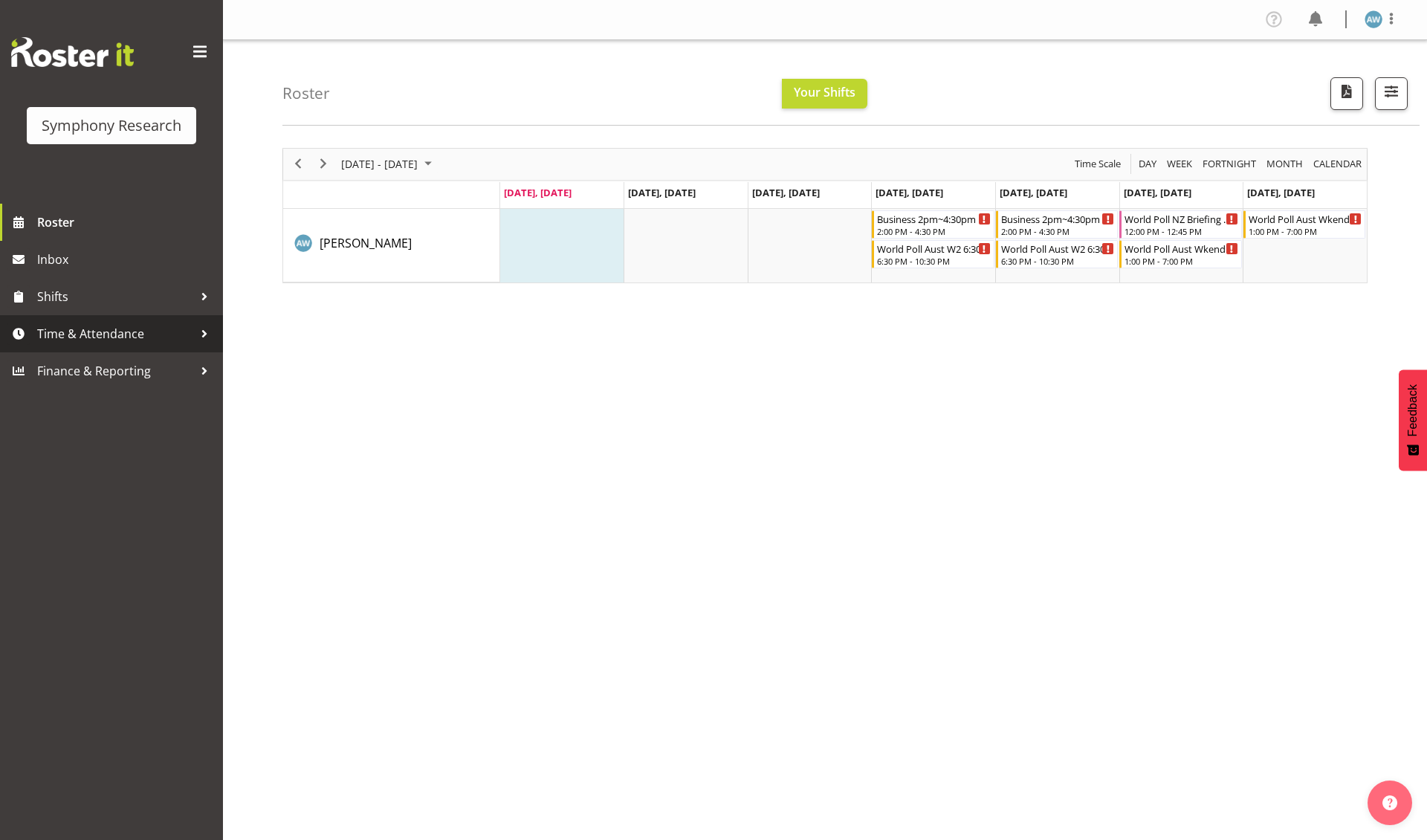
click at [111, 330] on span "Time & Attendance" at bounding box center [115, 333] width 156 height 23
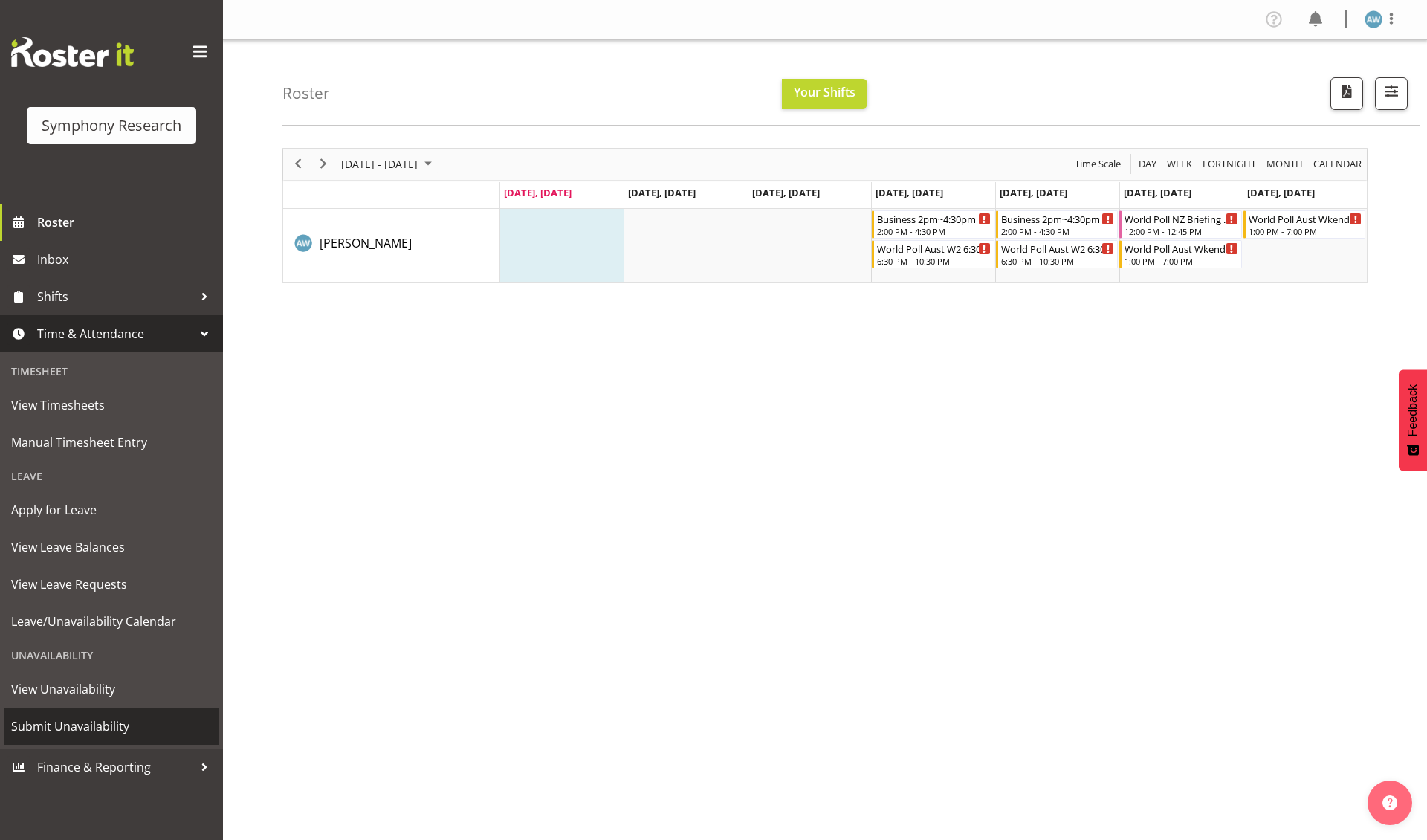
click at [121, 603] on span "Submit Unavailability" at bounding box center [111, 726] width 201 height 23
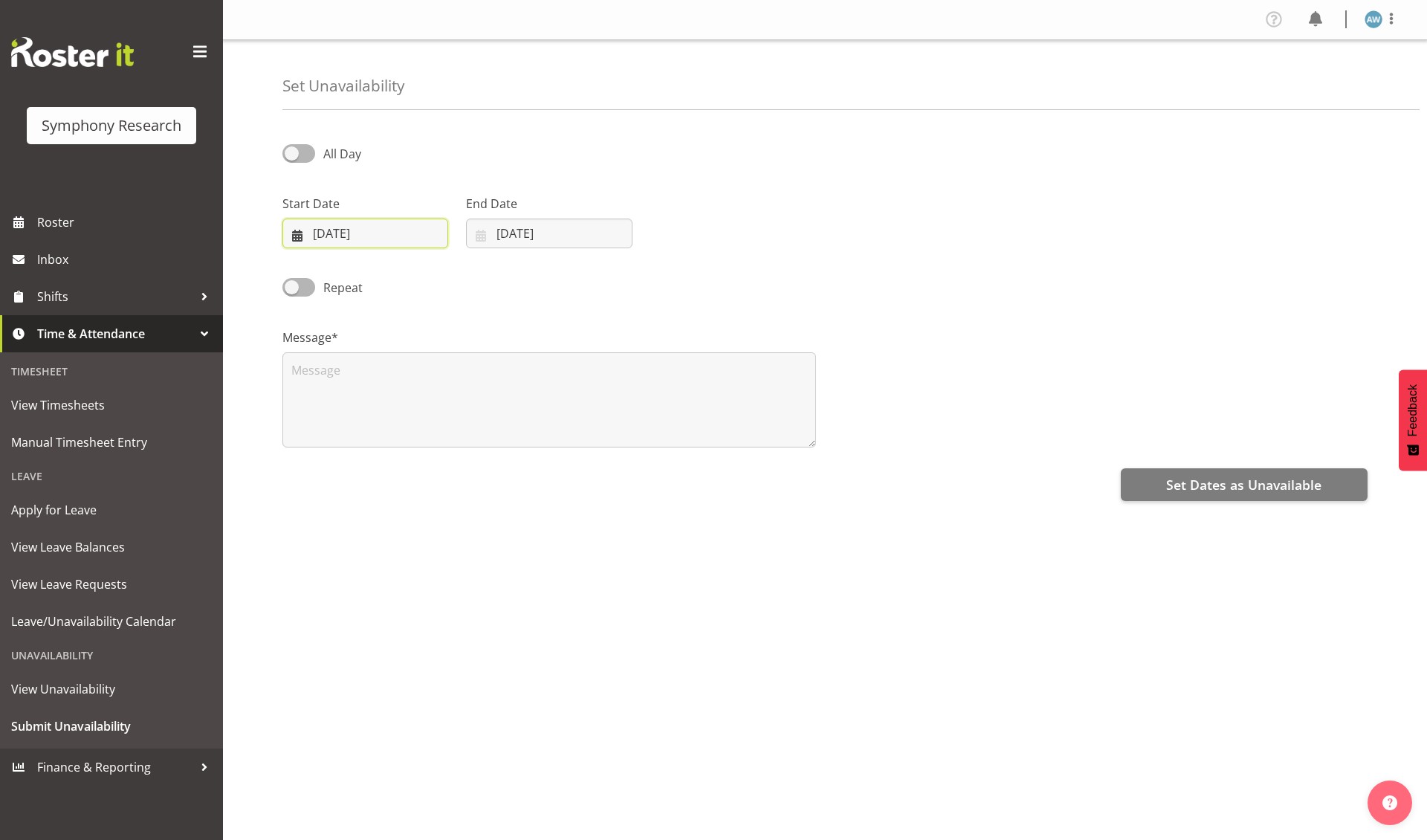
click at [361, 236] on input "[DATE]" at bounding box center [365, 234] width 166 height 30
click at [540, 291] on div "Repeat" at bounding box center [411, 288] width 258 height 21
click at [291, 290] on span at bounding box center [299, 287] width 33 height 19
click at [291, 290] on input "Repeat" at bounding box center [287, 287] width 9 height 9
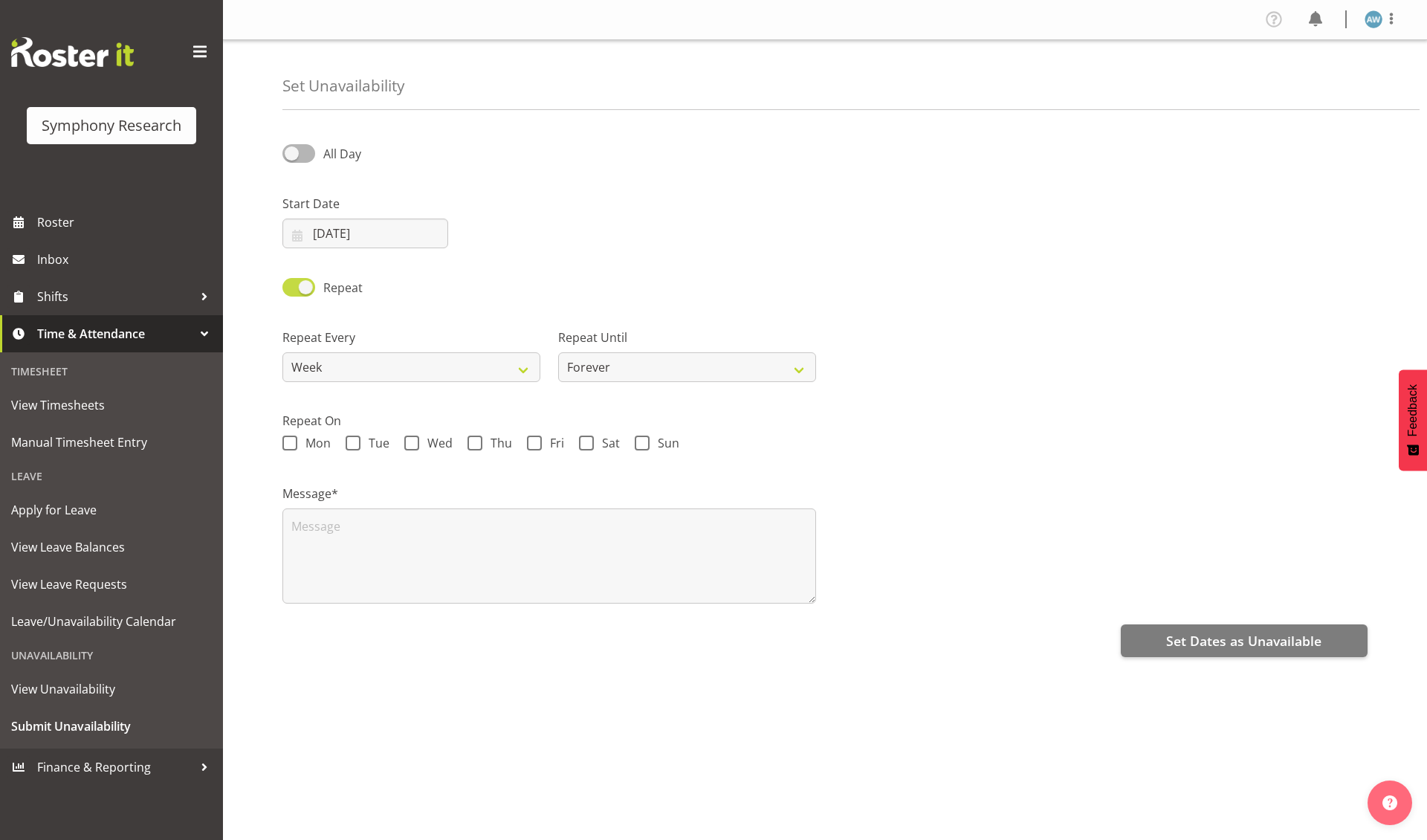
click at [301, 295] on span at bounding box center [299, 287] width 33 height 19
click at [292, 292] on input "Repeat" at bounding box center [287, 287] width 9 height 9
checkbox input "false"
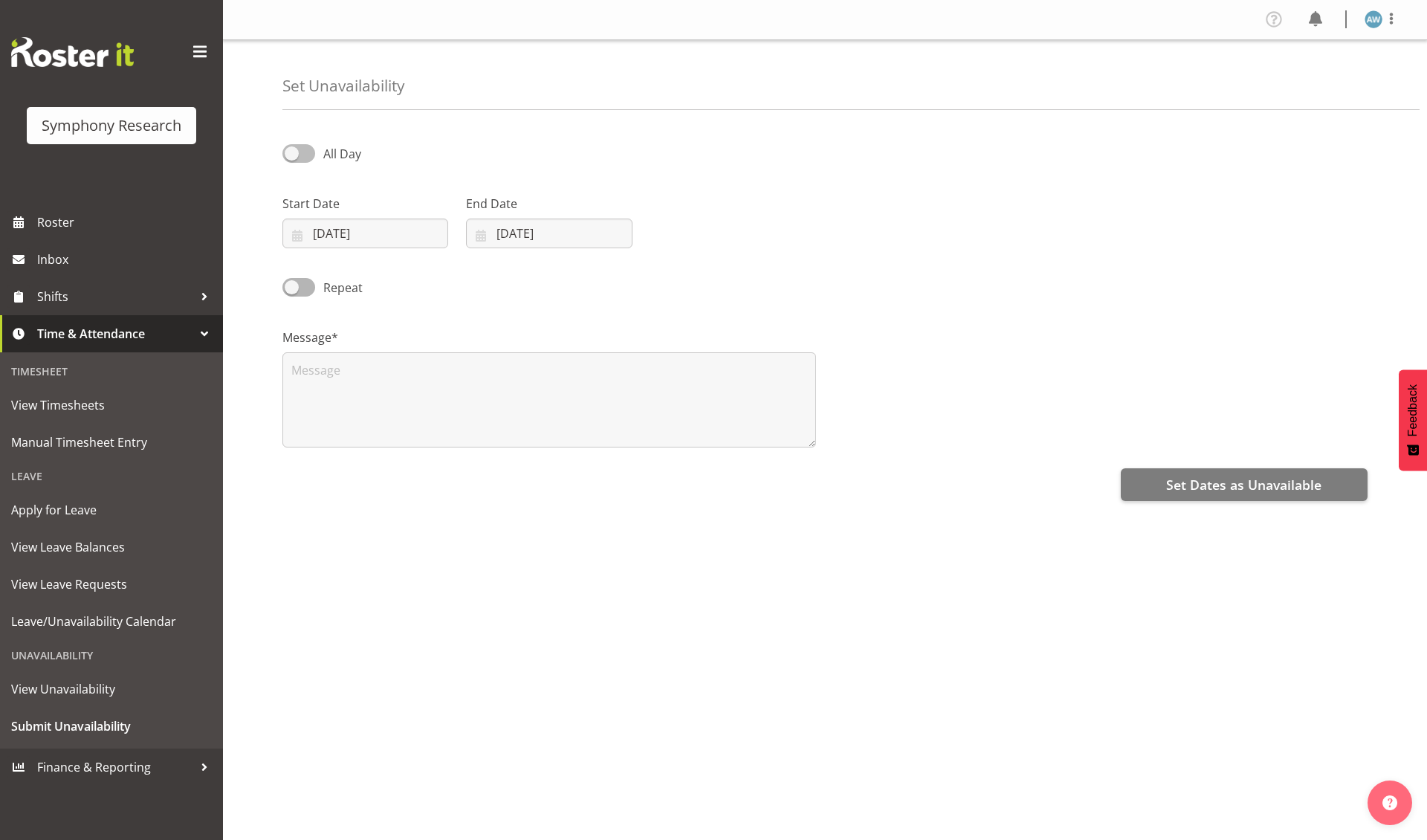
click at [292, 156] on span at bounding box center [299, 153] width 33 height 19
click at [292, 156] on input "All Day" at bounding box center [287, 153] width 9 height 9
click at [302, 156] on span at bounding box center [299, 153] width 33 height 19
click at [292, 156] on input "Part Day" at bounding box center [287, 153] width 9 height 9
click at [295, 156] on span at bounding box center [299, 153] width 33 height 19
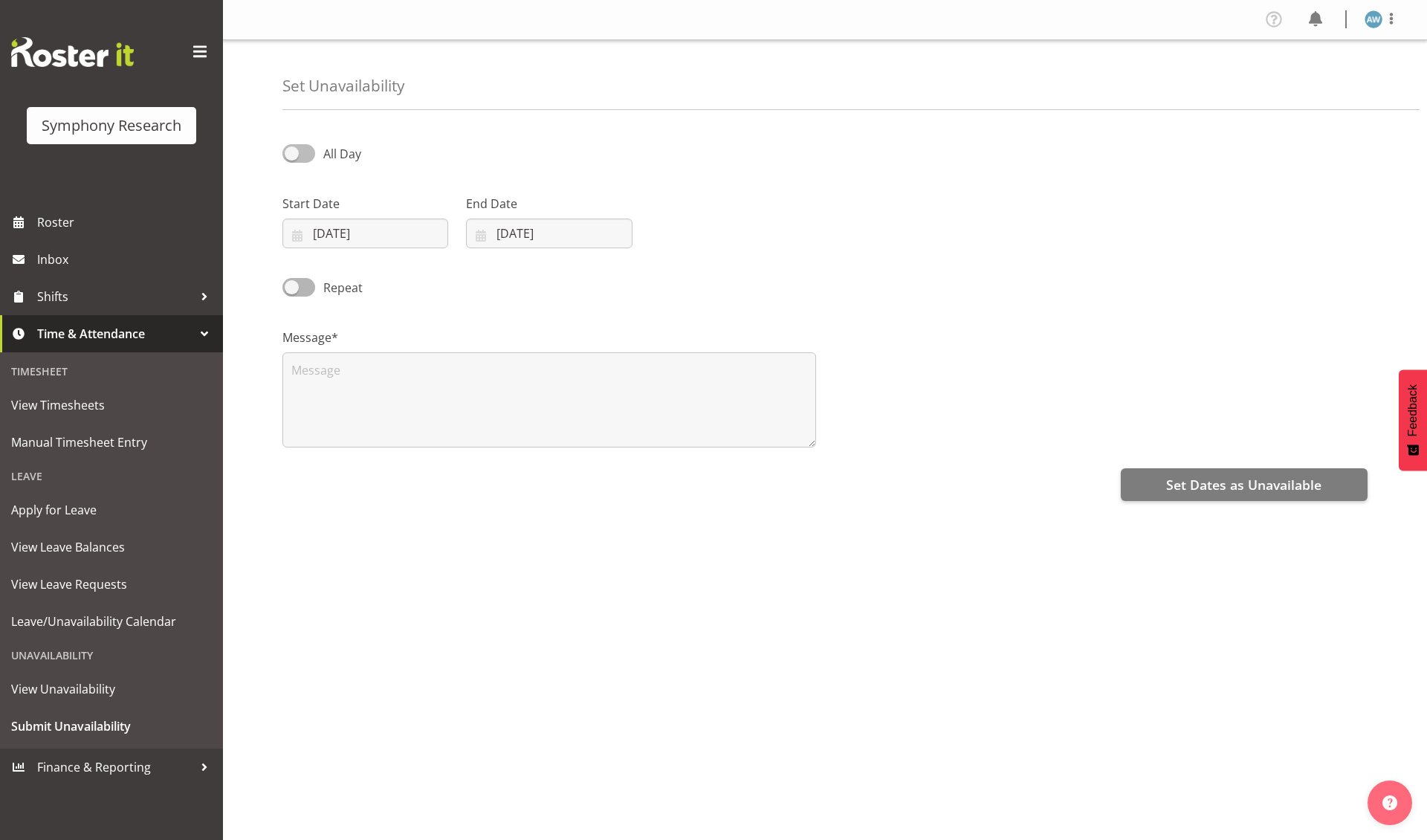
click at [292, 156] on input "All Day" at bounding box center [287, 153] width 9 height 9
click at [739, 236] on input "14:04" at bounding box center [733, 234] width 166 height 30
click at [646, 172] on div "Part Day" at bounding box center [824, 148] width 1103 height 51
click at [304, 156] on span at bounding box center [299, 153] width 33 height 19
click at [292, 156] on input "Part Day" at bounding box center [287, 153] width 9 height 9
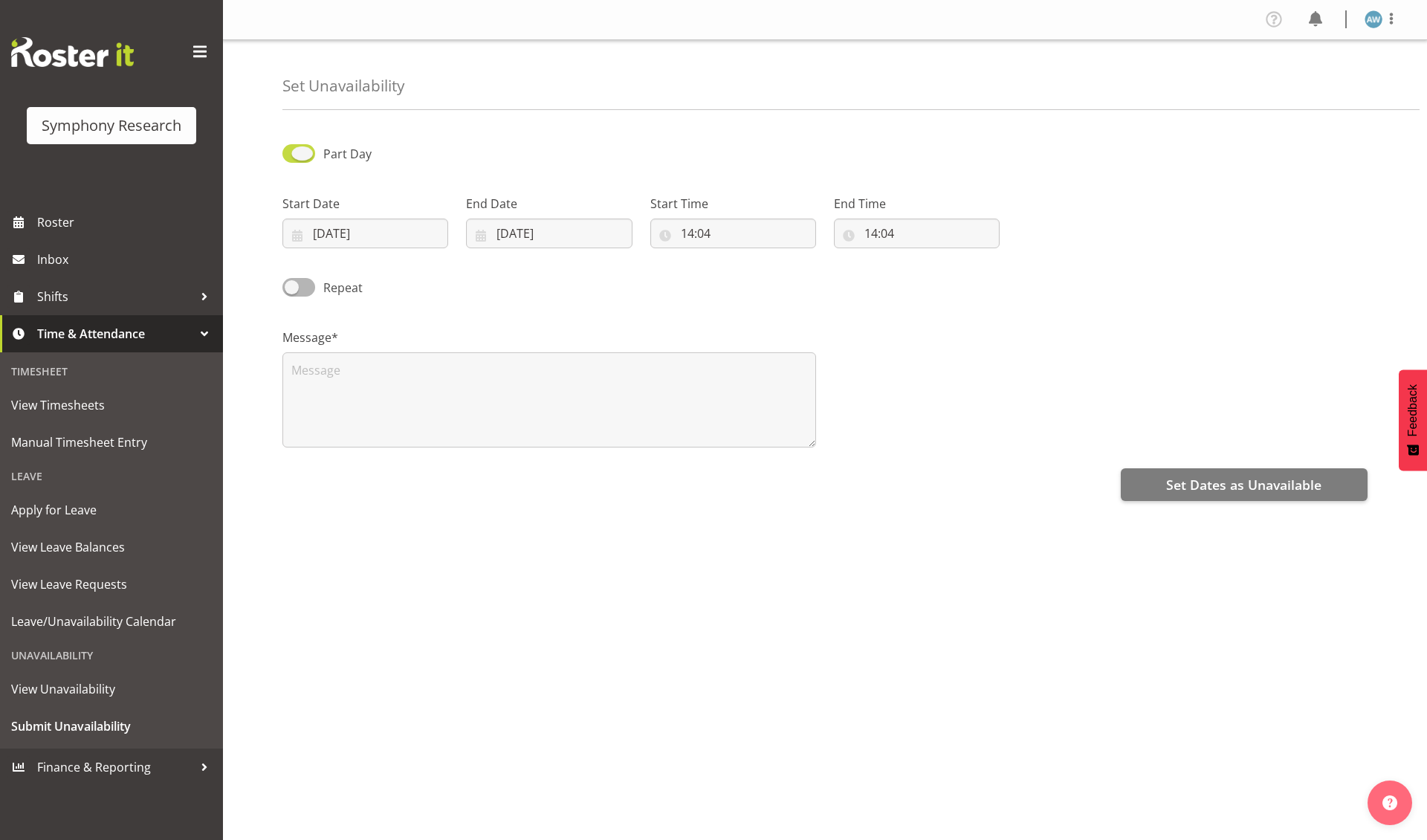
checkbox input "false"
click at [48, 221] on span "Roster" at bounding box center [126, 222] width 178 height 23
